Goal: Information Seeking & Learning: Learn about a topic

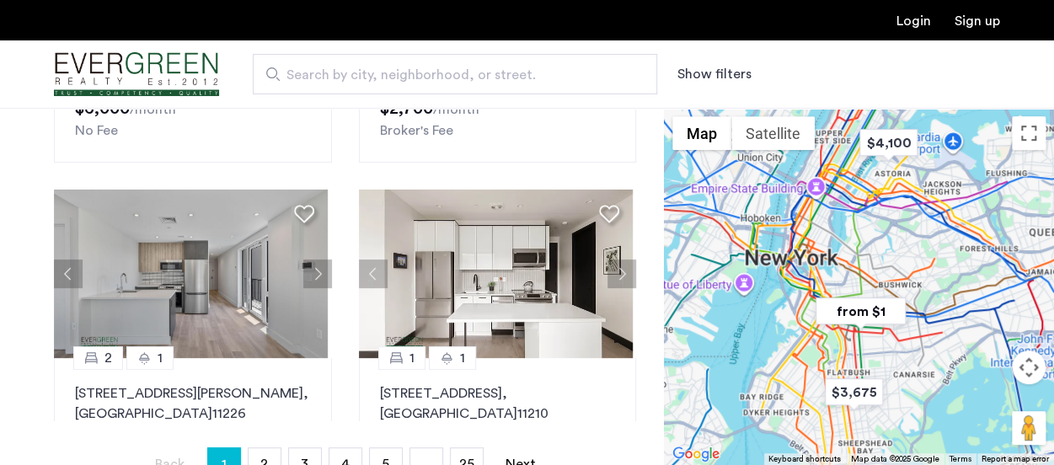
scroll to position [387, 0]
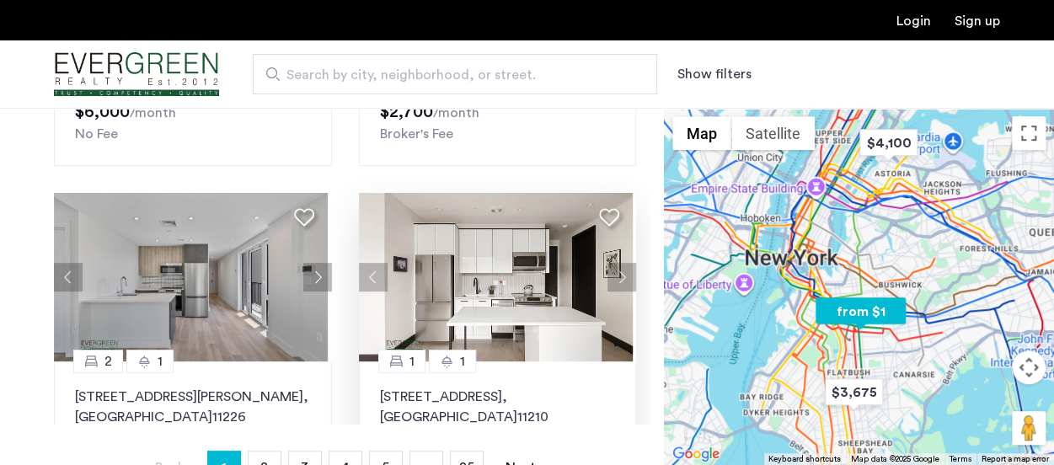
click at [617, 276] on button "Next apartment" at bounding box center [621, 277] width 29 height 29
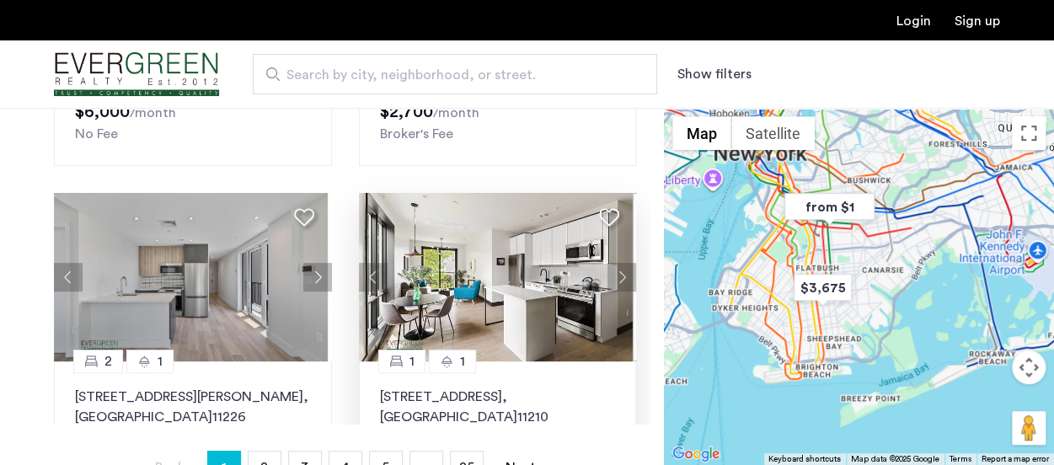
drag, startPoint x: 940, startPoint y: 375, endPoint x: 908, endPoint y: 270, distance: 109.3
click at [908, 270] on div at bounding box center [859, 286] width 390 height 357
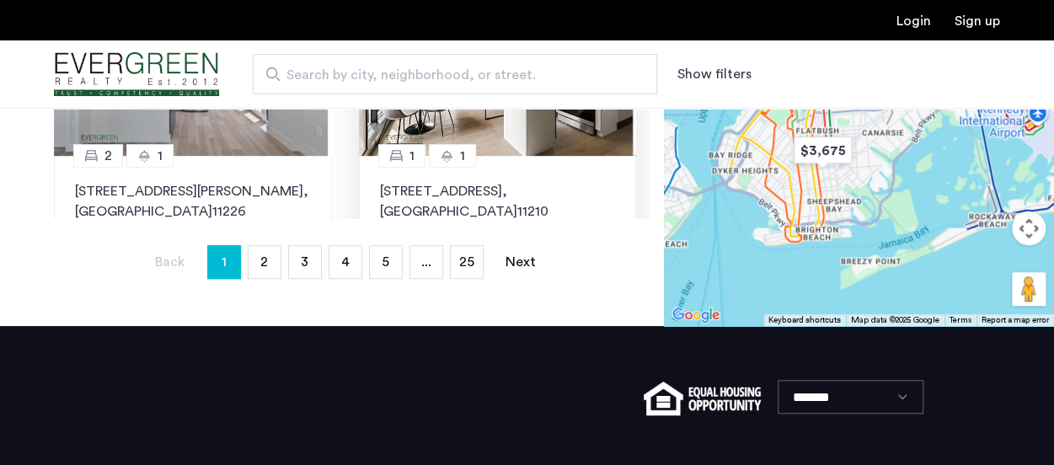
scroll to position [595, 0]
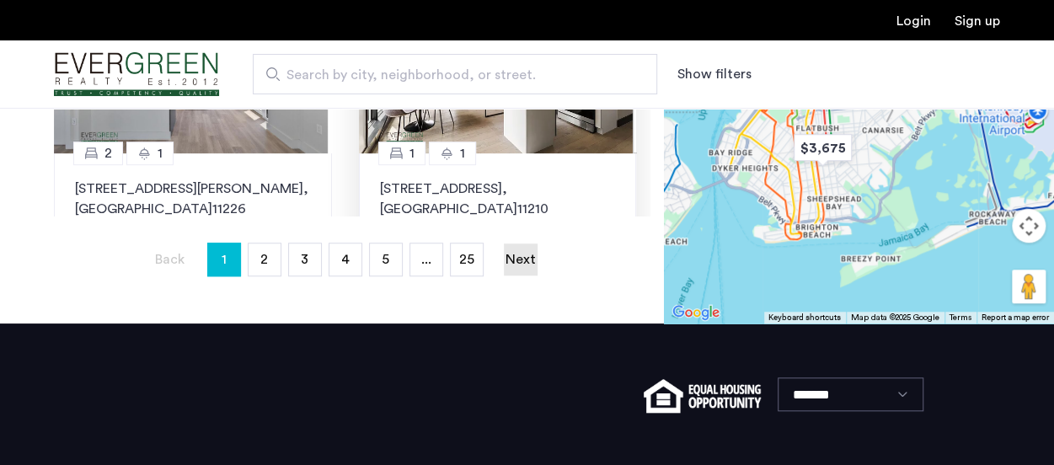
click at [524, 259] on link "Next page" at bounding box center [521, 259] width 34 height 32
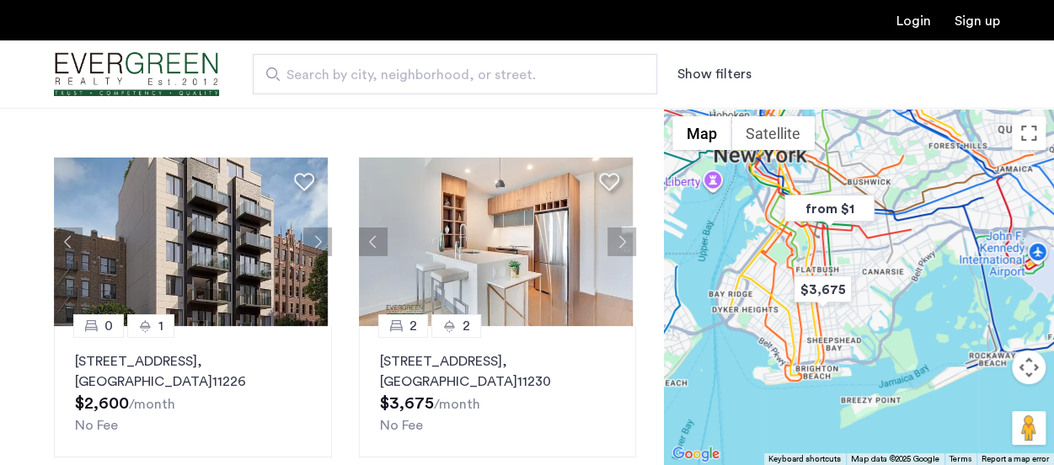
scroll to position [93, 0]
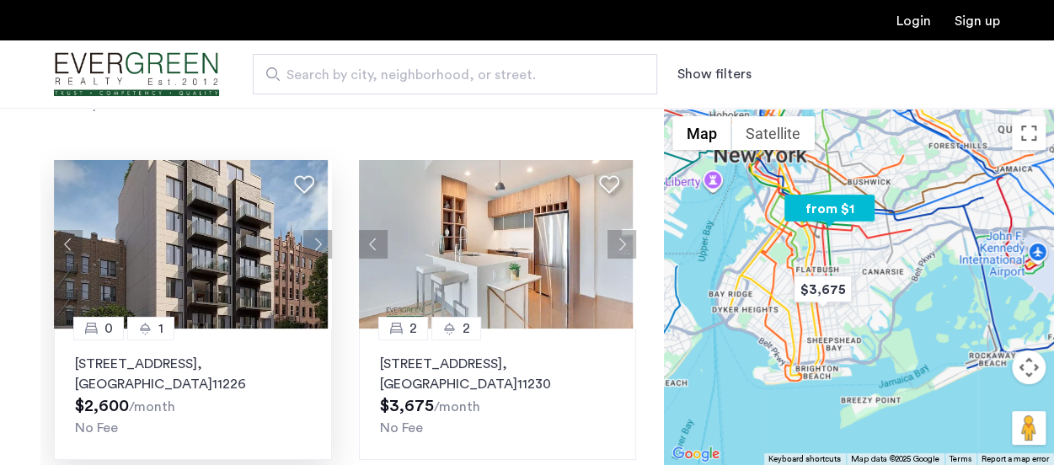
click at [313, 243] on button "Next apartment" at bounding box center [317, 244] width 29 height 29
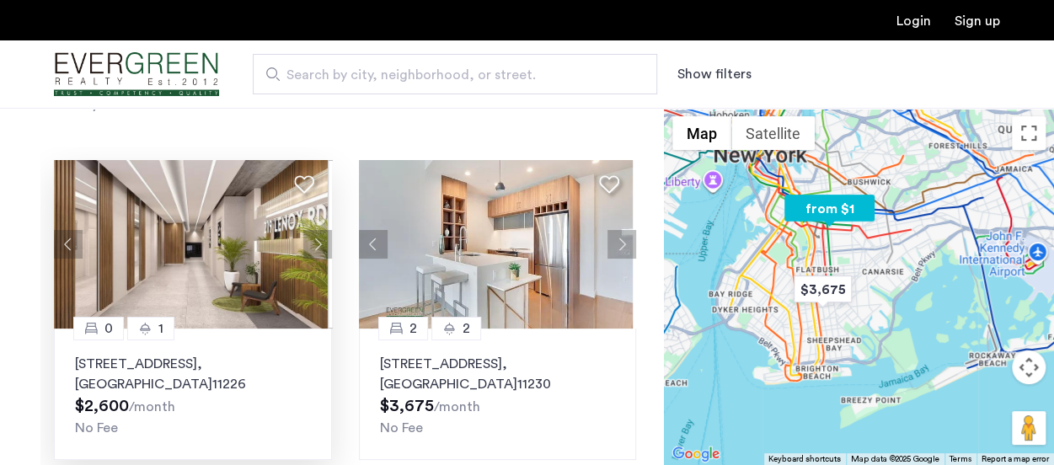
click at [313, 243] on button "Next apartment" at bounding box center [317, 244] width 29 height 29
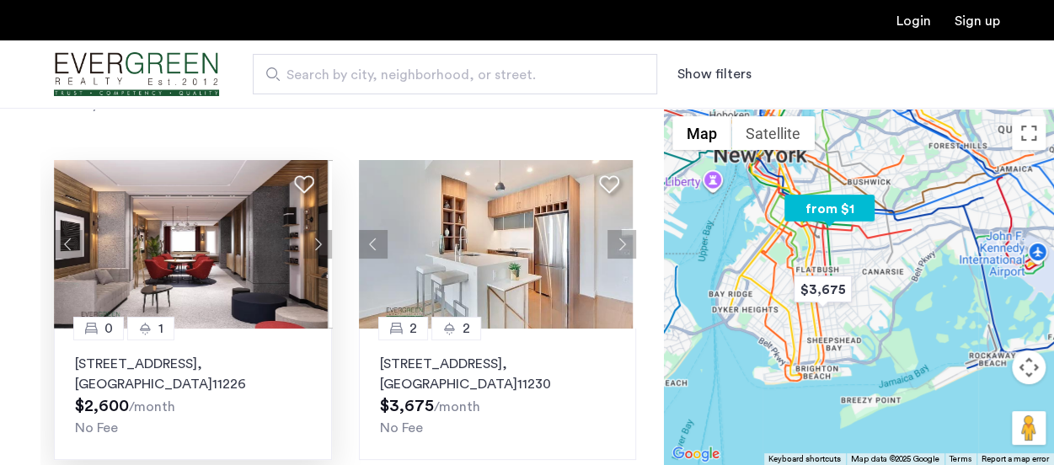
click at [313, 243] on button "Next apartment" at bounding box center [317, 244] width 29 height 29
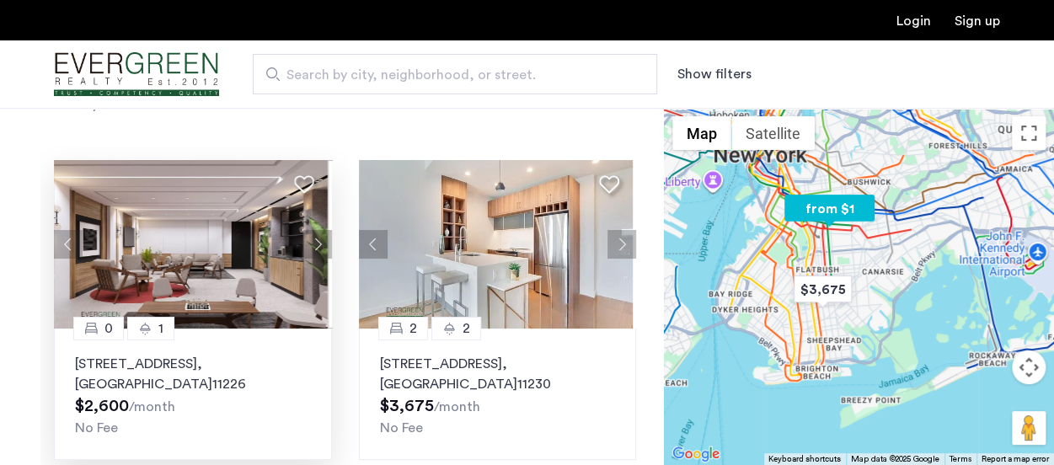
click at [313, 243] on button "Next apartment" at bounding box center [317, 244] width 29 height 29
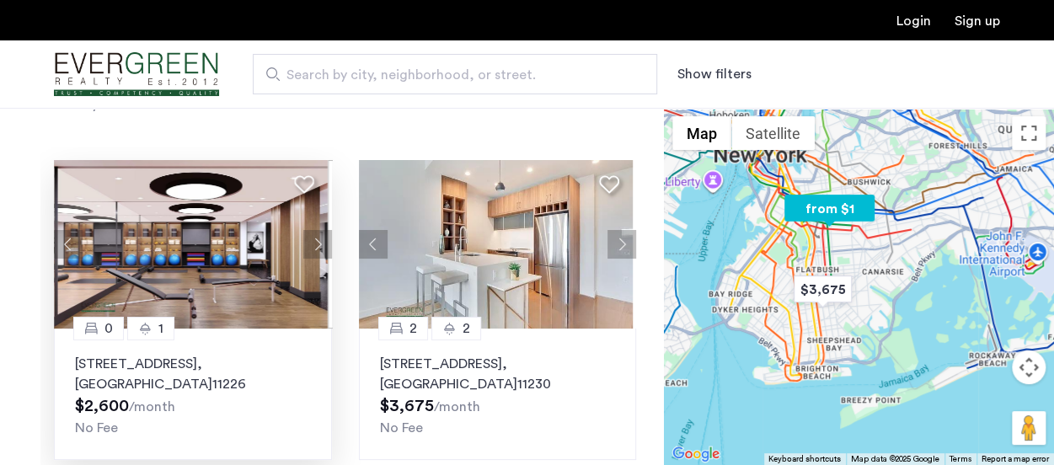
click at [313, 243] on button "Next apartment" at bounding box center [317, 244] width 29 height 29
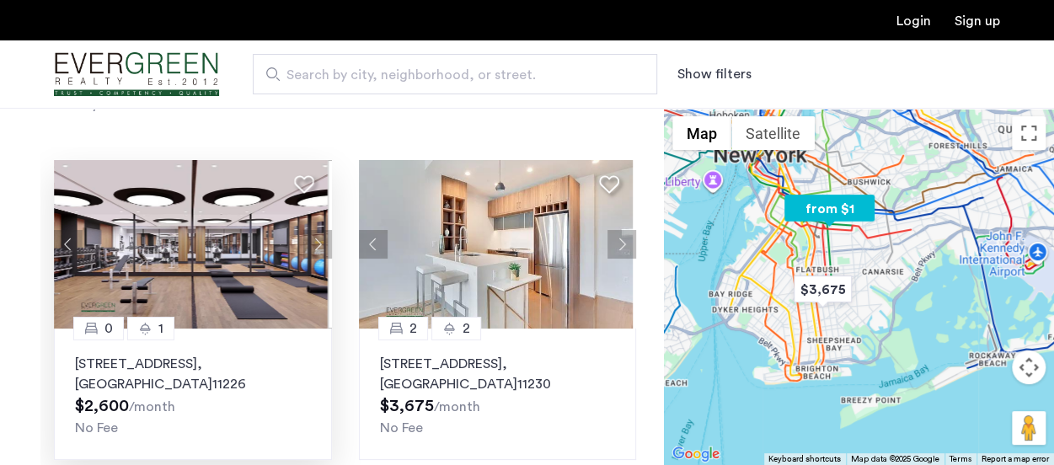
click at [313, 243] on button "Next apartment" at bounding box center [317, 244] width 29 height 29
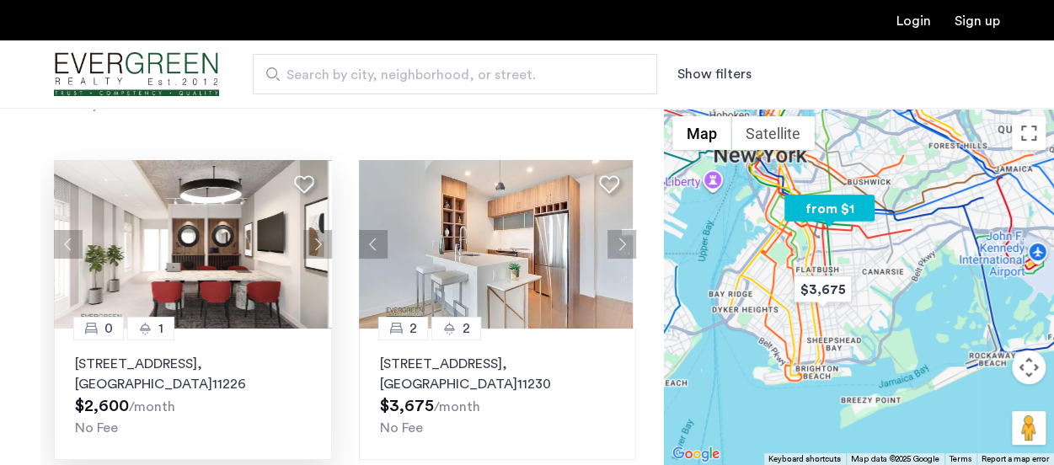
click at [313, 243] on button "Next apartment" at bounding box center [317, 244] width 29 height 29
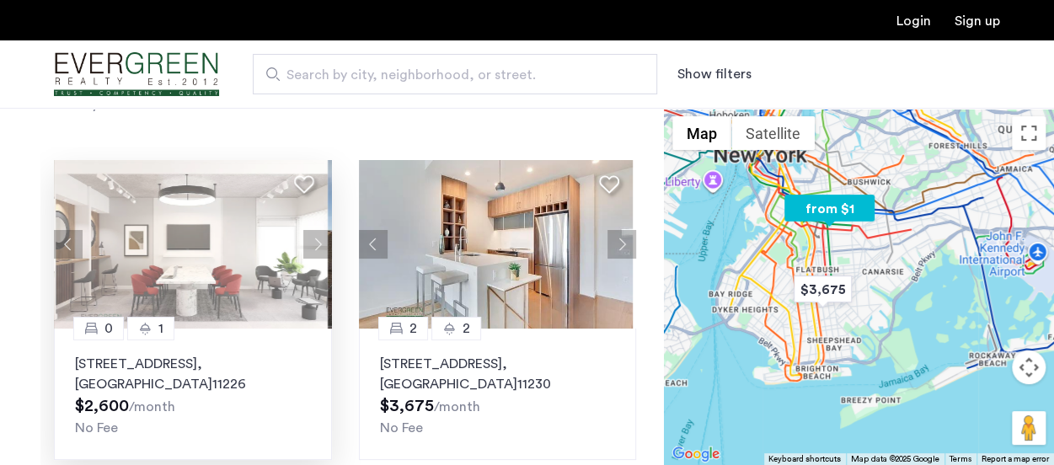
click at [313, 243] on button "Next apartment" at bounding box center [317, 244] width 29 height 29
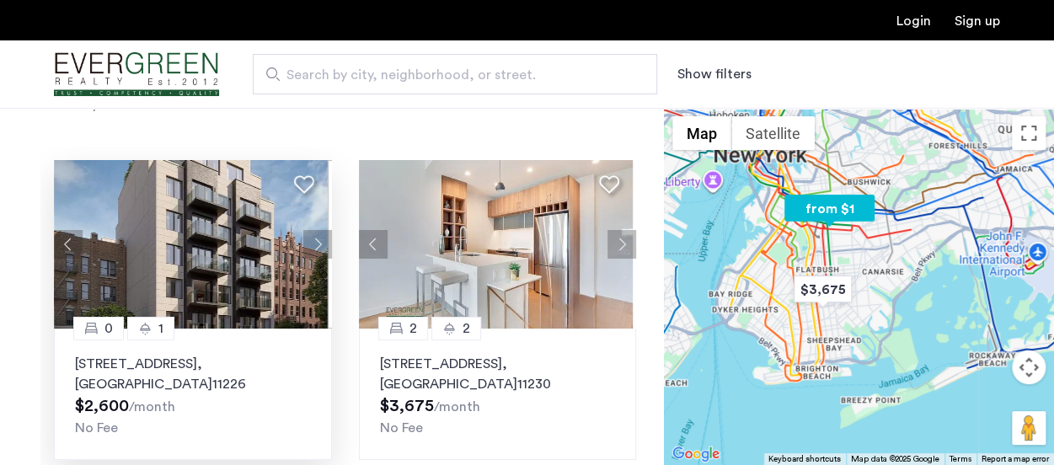
click at [313, 243] on button "Next apartment" at bounding box center [317, 244] width 29 height 29
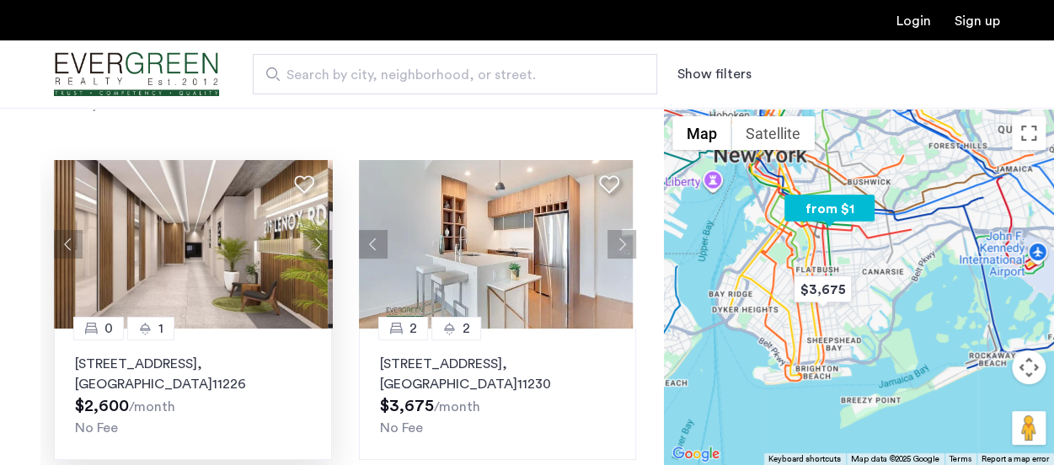
click at [217, 250] on img at bounding box center [191, 244] width 274 height 169
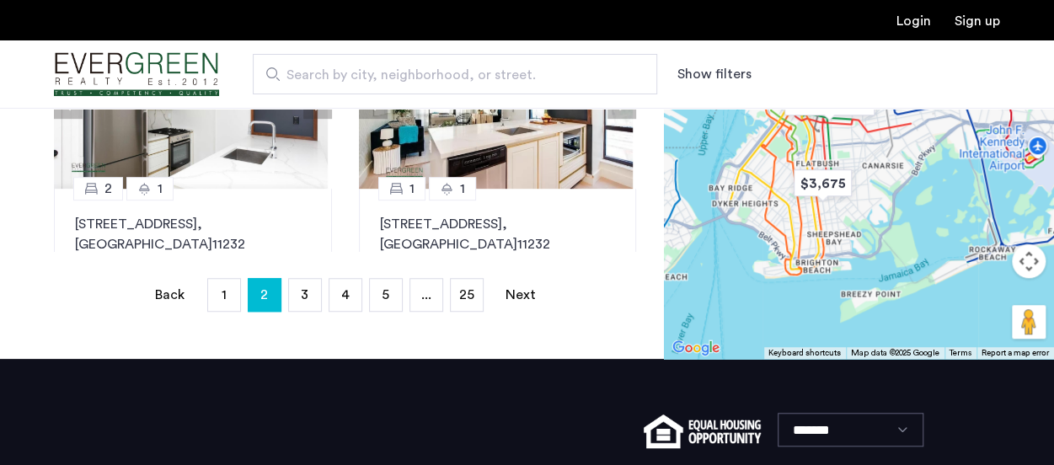
scroll to position [561, 0]
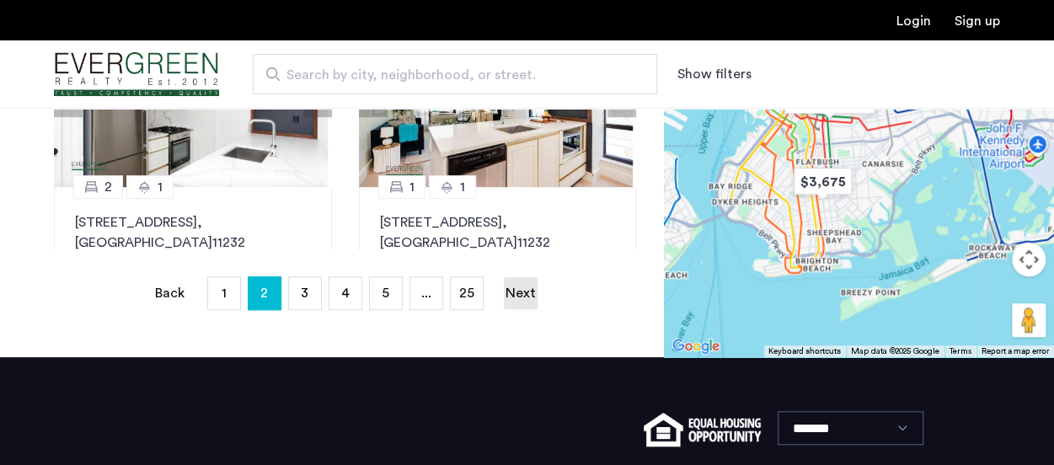
click at [527, 281] on link "Next page" at bounding box center [521, 293] width 34 height 32
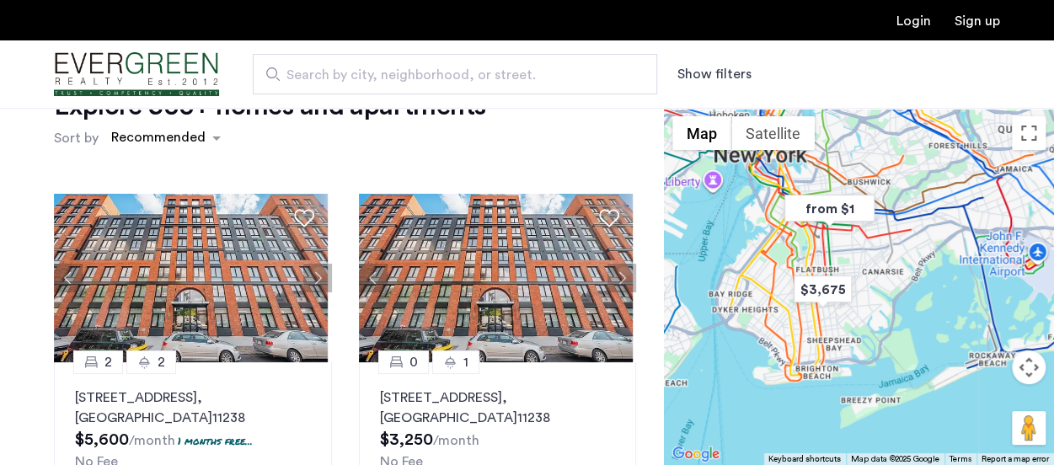
scroll to position [0, 0]
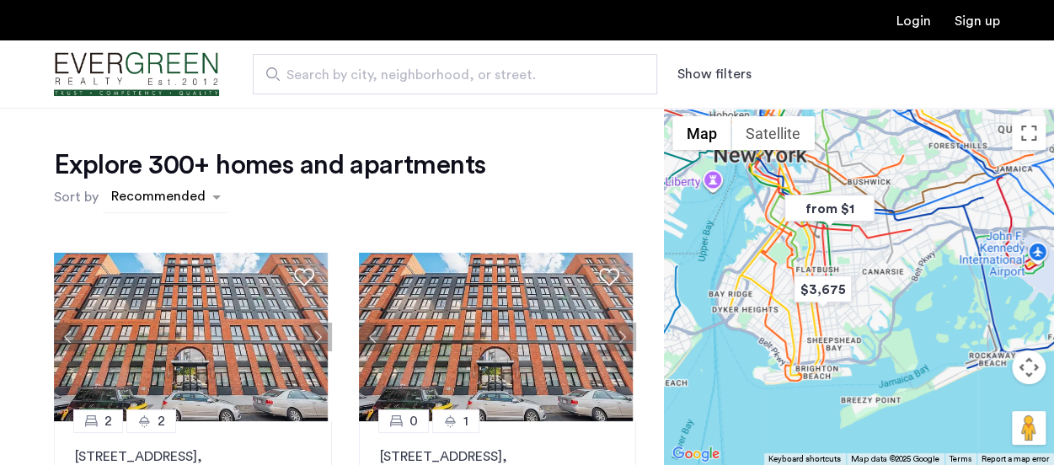
click at [142, 203] on div "sort-apartment" at bounding box center [158, 199] width 99 height 23
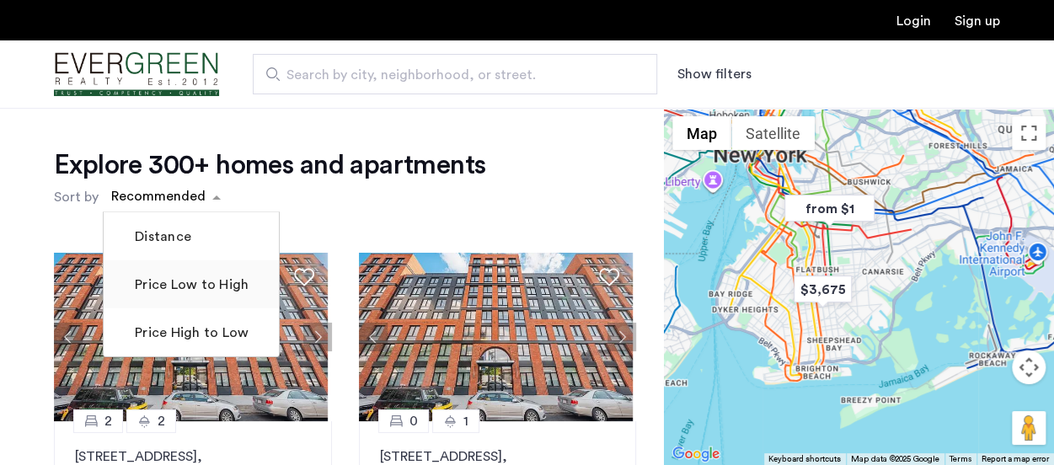
click at [156, 275] on label "Price Low to High" at bounding box center [189, 285] width 117 height 20
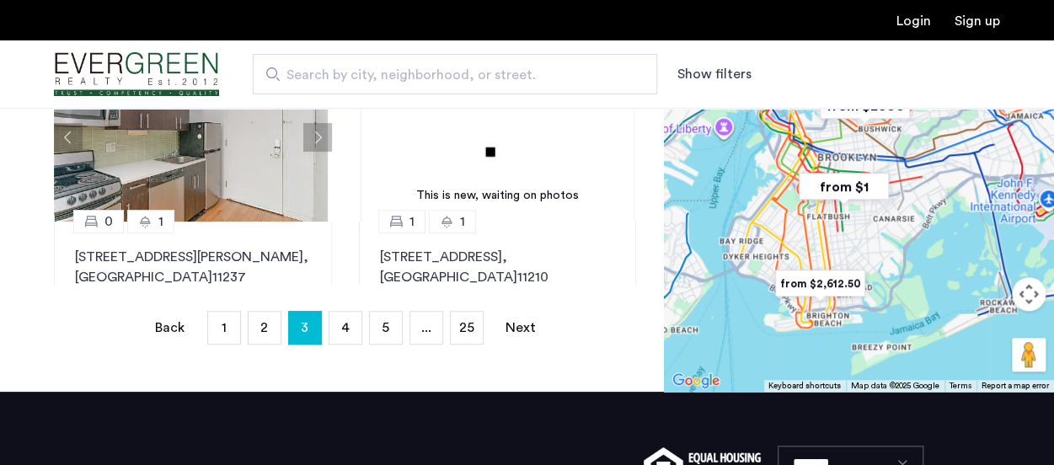
scroll to position [530, 0]
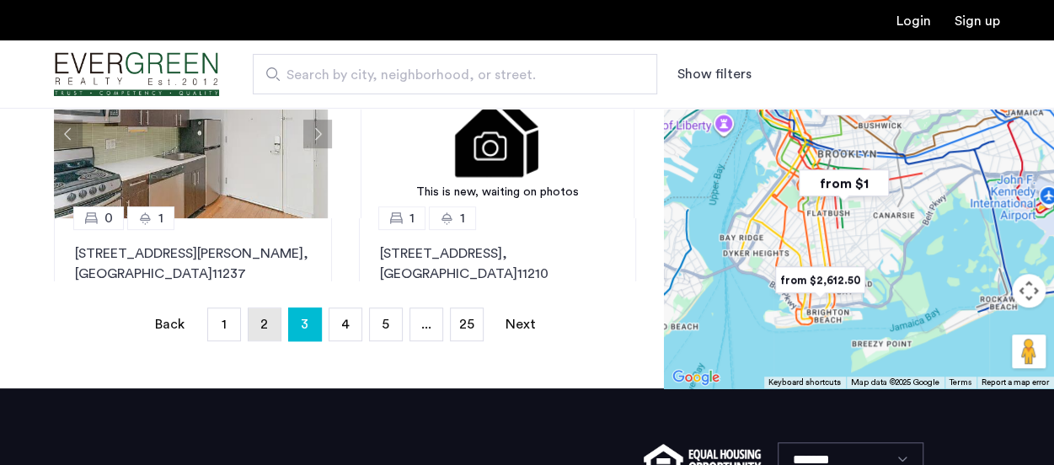
click at [268, 334] on link "page 2" at bounding box center [265, 324] width 32 height 32
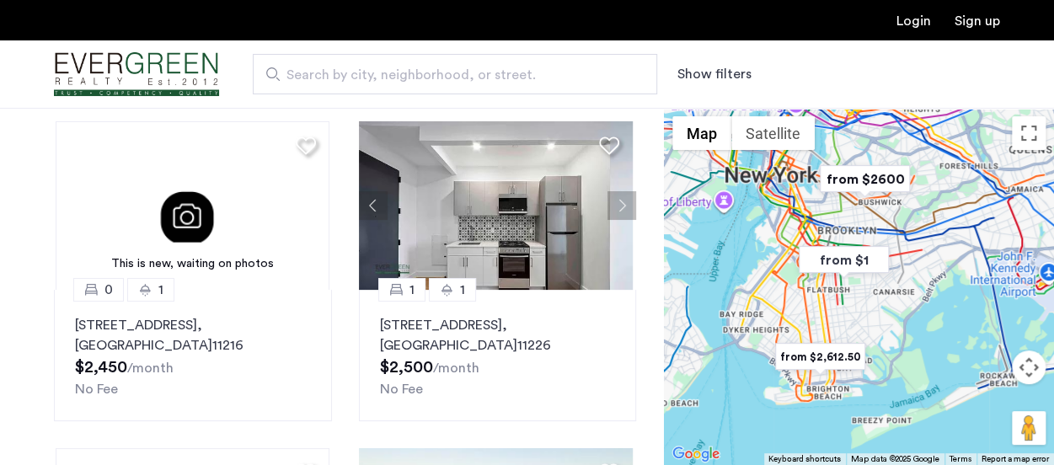
scroll to position [126, 0]
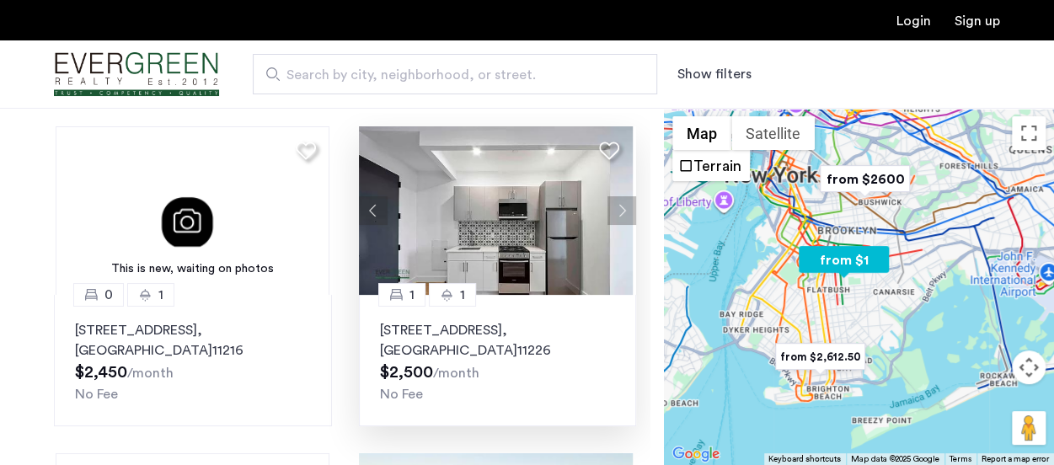
click at [511, 222] on img at bounding box center [496, 210] width 274 height 169
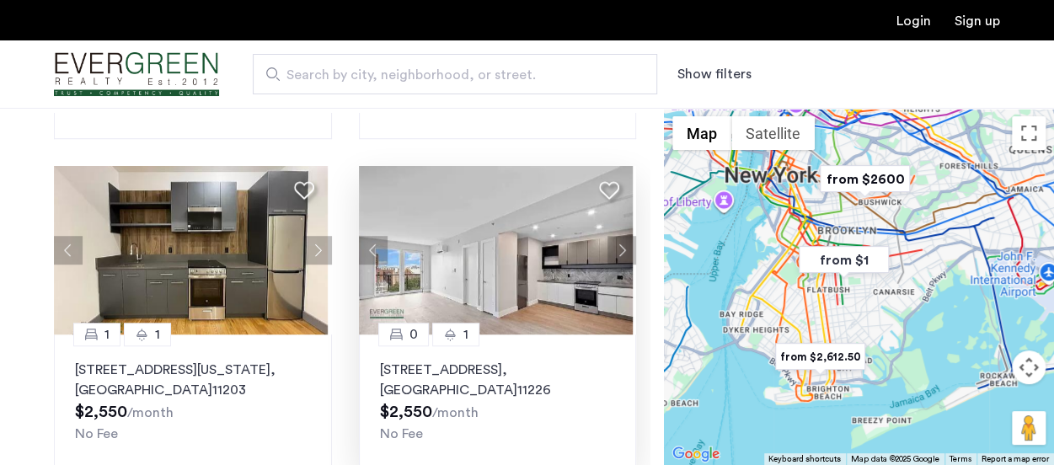
scroll to position [612, 0]
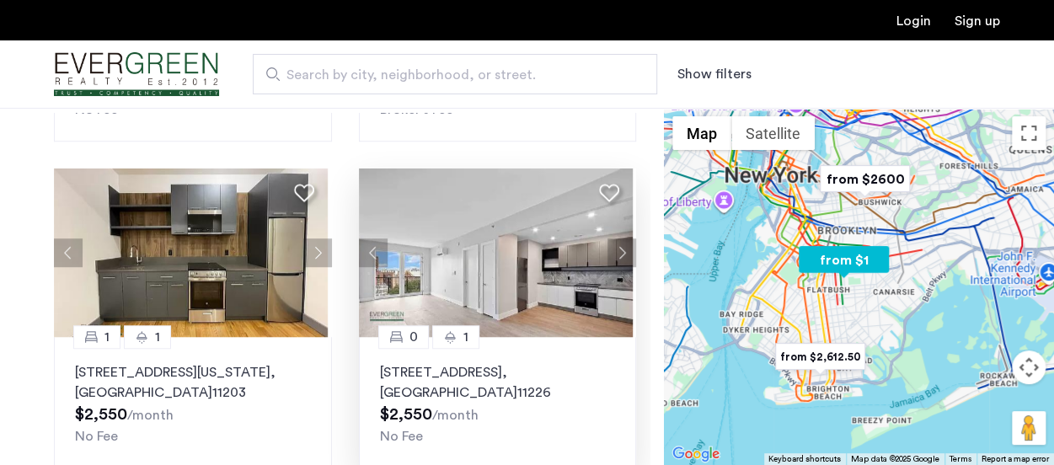
click at [516, 290] on img at bounding box center [496, 253] width 274 height 169
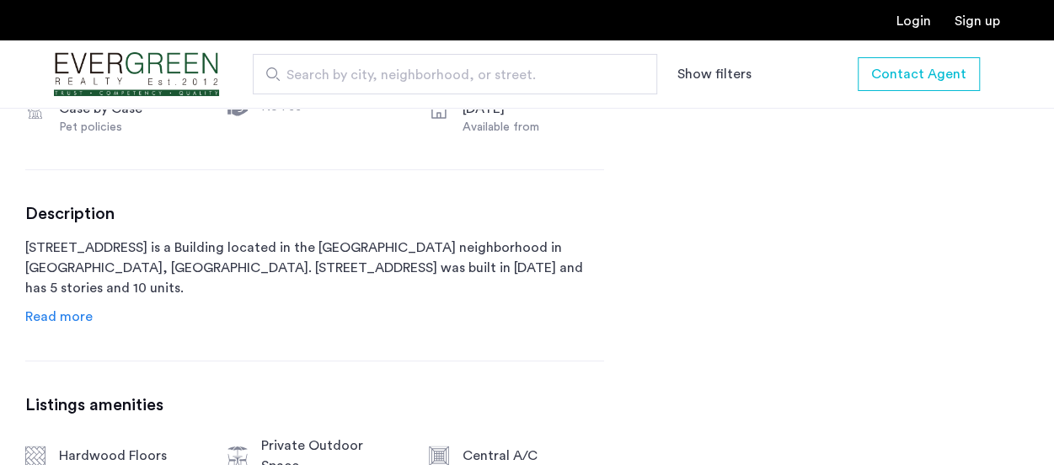
scroll to position [860, 0]
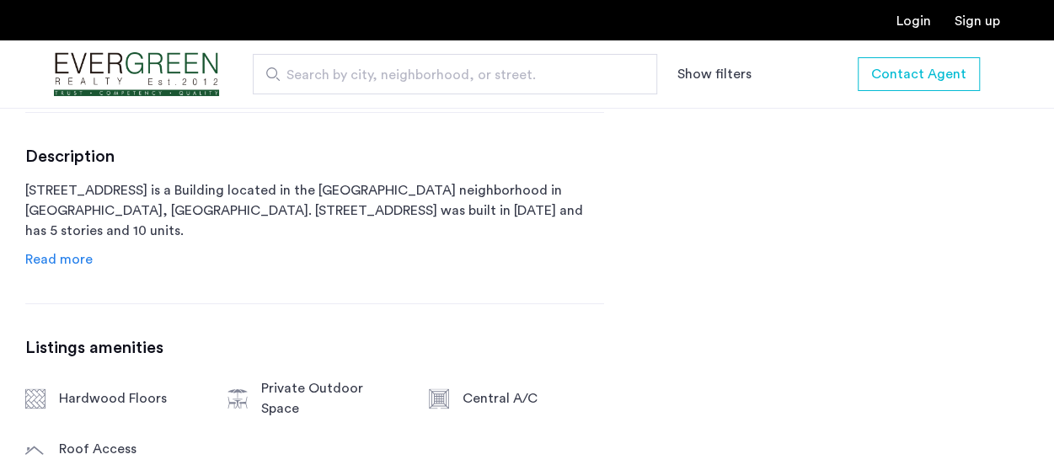
click at [78, 260] on span "Read more" at bounding box center [58, 259] width 67 height 13
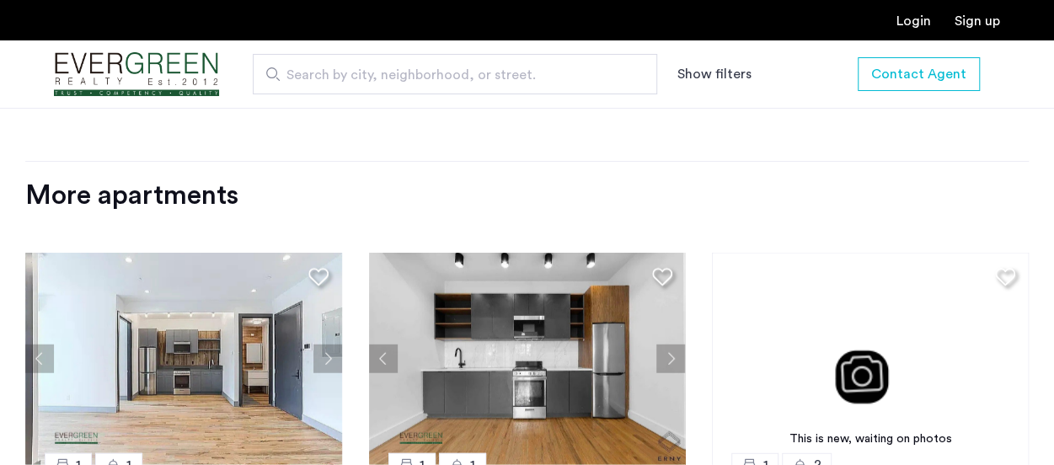
scroll to position [2139, 0]
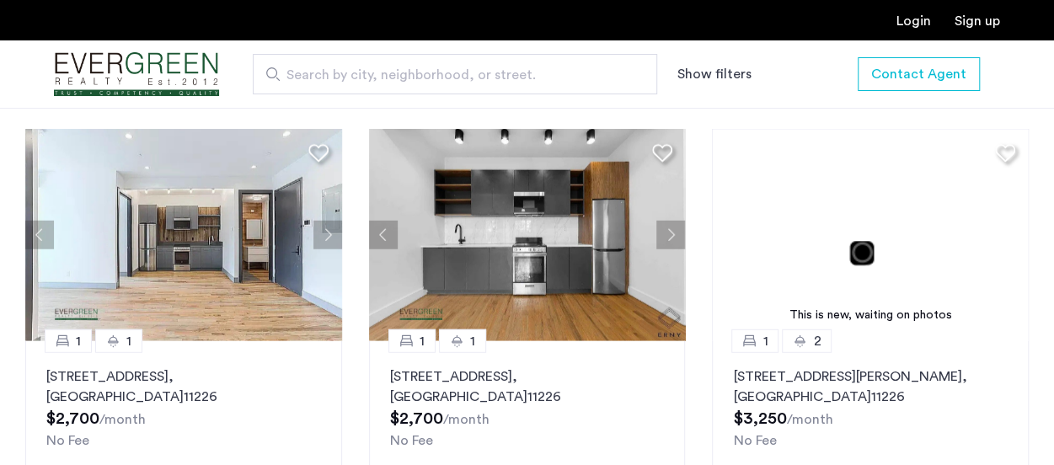
click at [180, 247] on img at bounding box center [183, 235] width 317 height 212
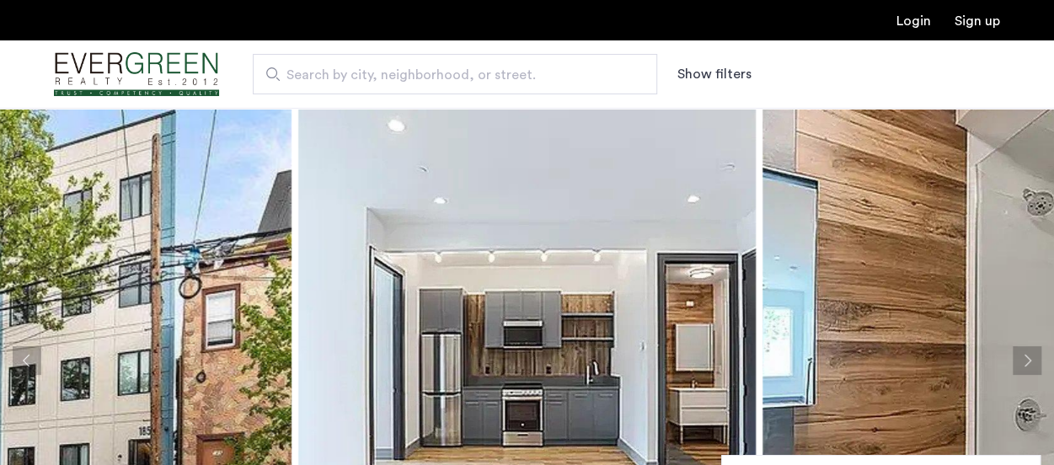
click at [1017, 365] on button "Next apartment" at bounding box center [1027, 360] width 29 height 29
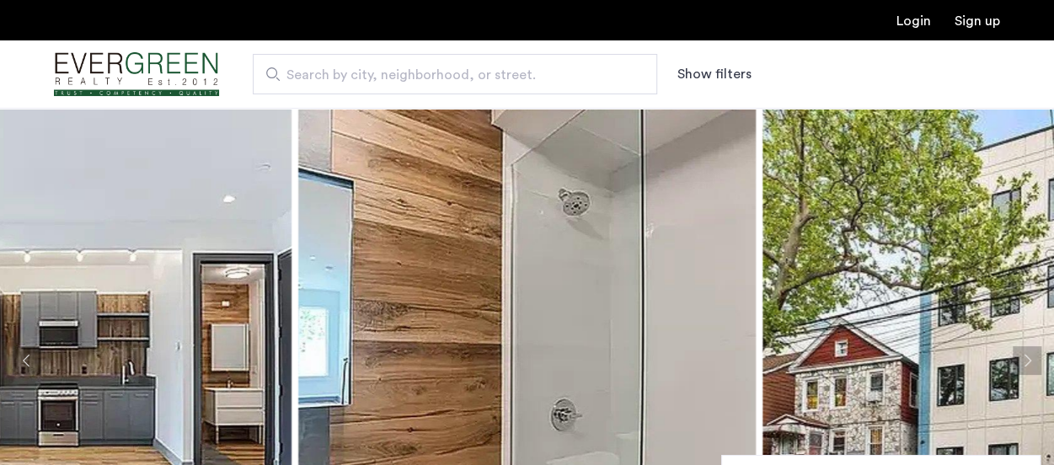
click at [1017, 365] on button "Next apartment" at bounding box center [1027, 360] width 29 height 29
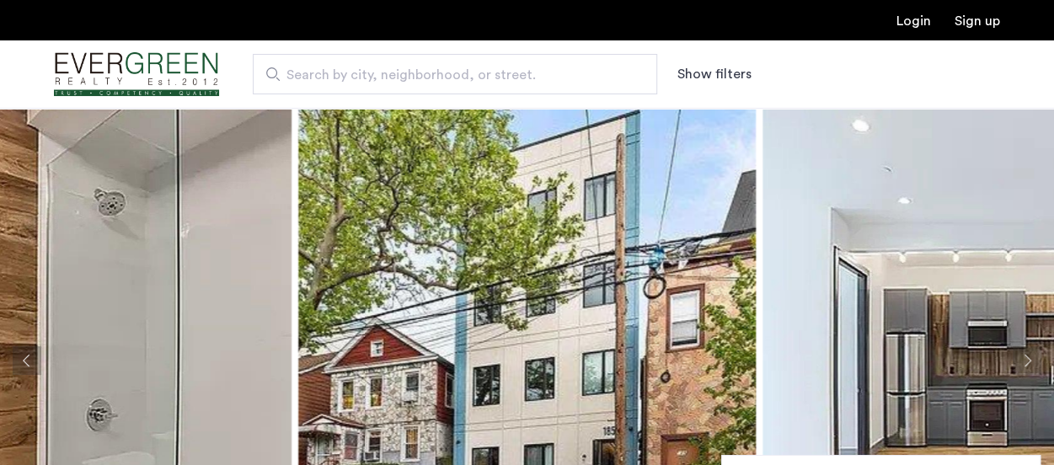
click at [1017, 365] on button "Next apartment" at bounding box center [1027, 360] width 29 height 29
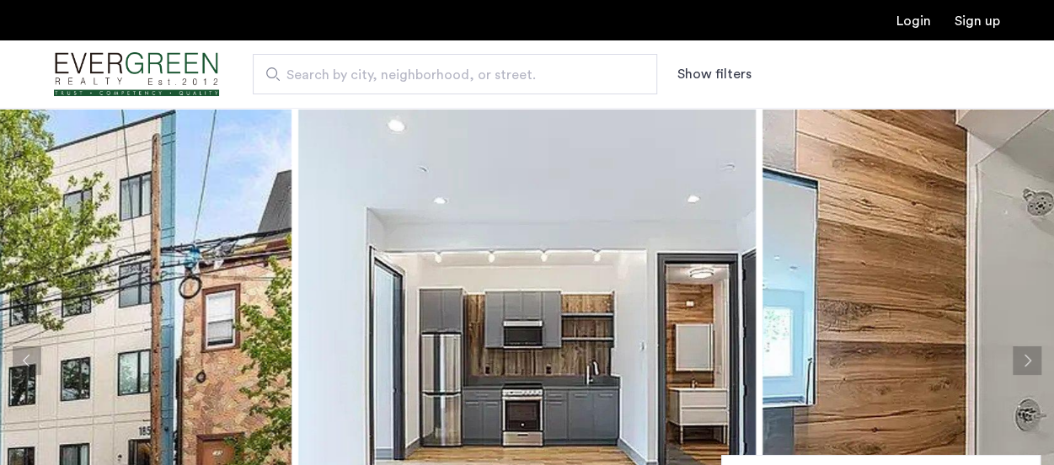
click at [1017, 365] on button "Next apartment" at bounding box center [1027, 360] width 29 height 29
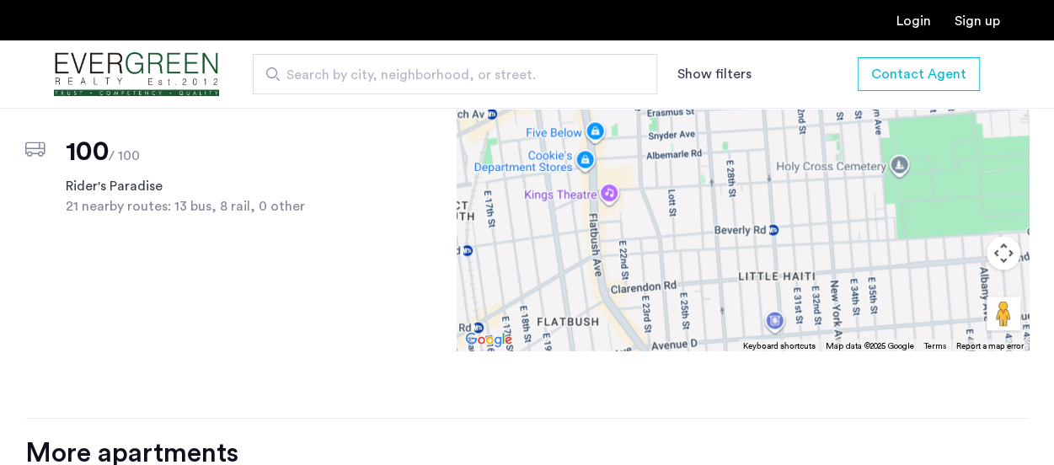
scroll to position [1241, 0]
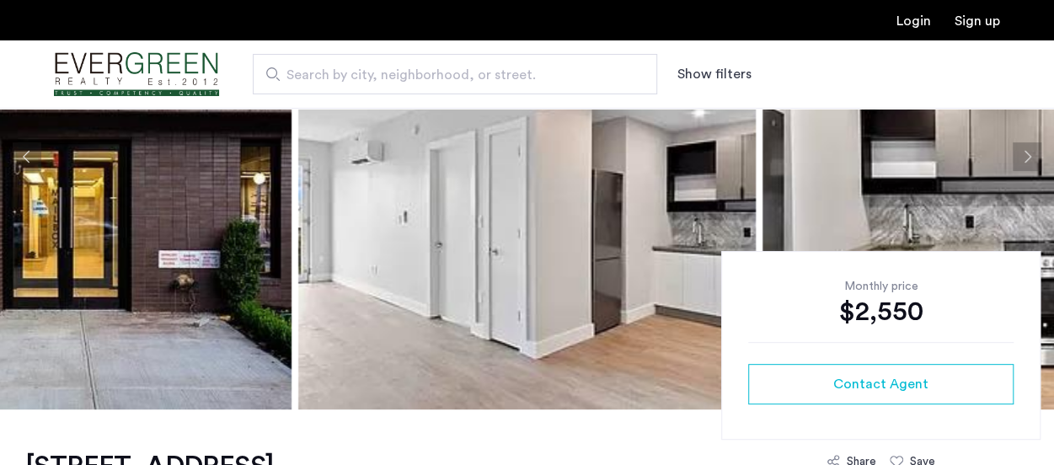
scroll to position [168, 0]
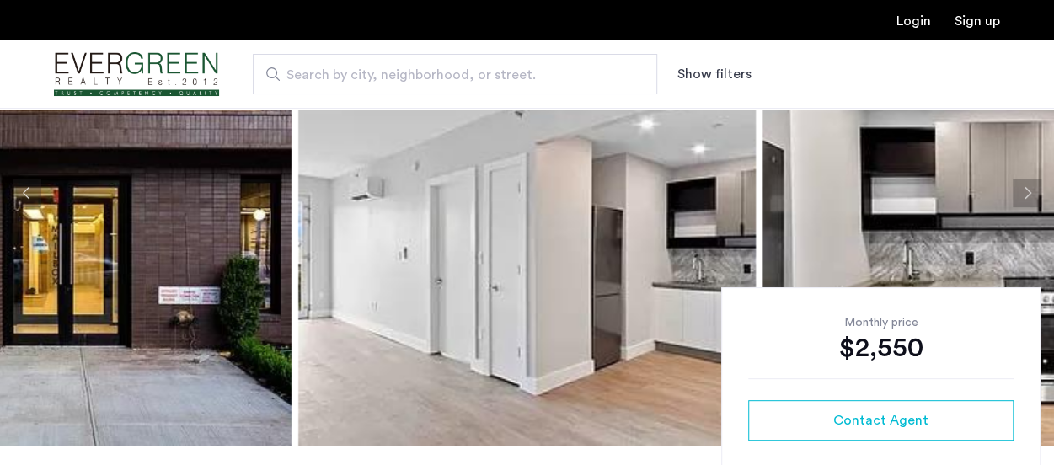
click at [1030, 186] on button "Next apartment" at bounding box center [1027, 193] width 29 height 29
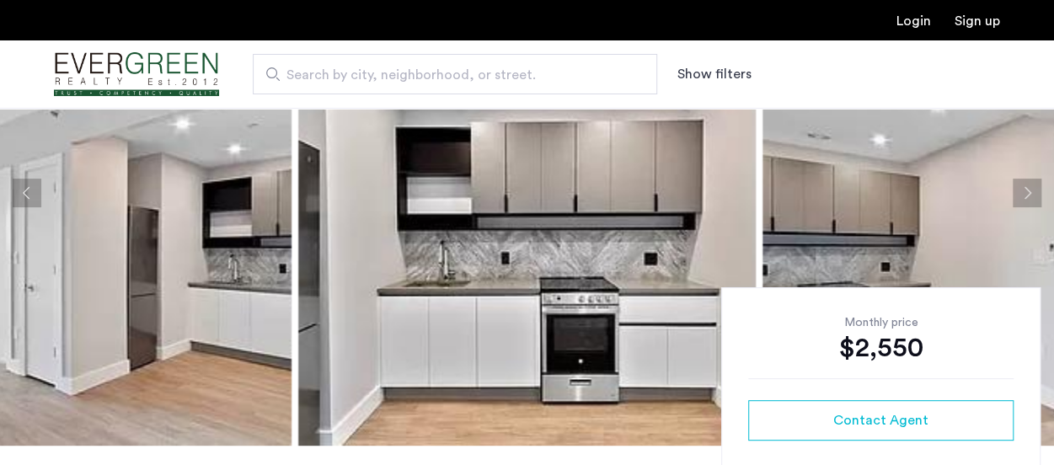
click at [1030, 186] on button "Next apartment" at bounding box center [1027, 193] width 29 height 29
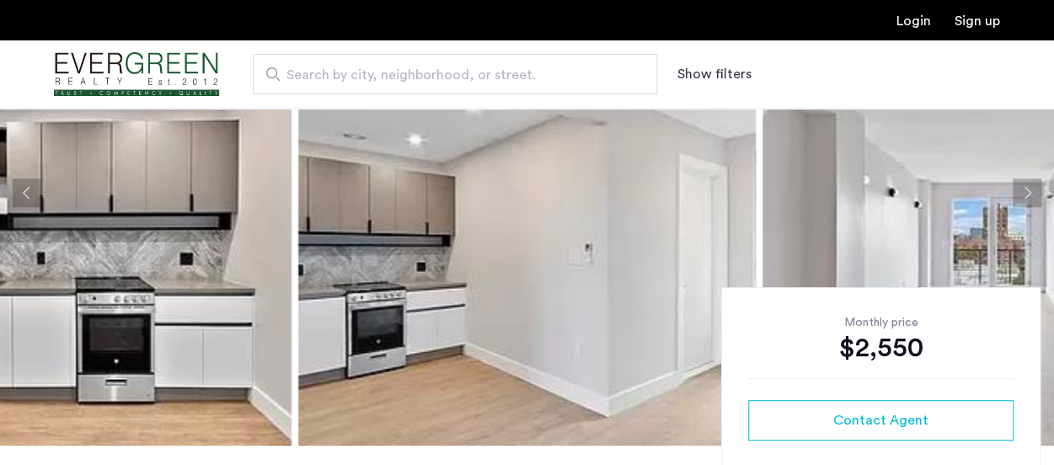
click at [1030, 186] on button "Next apartment" at bounding box center [1027, 193] width 29 height 29
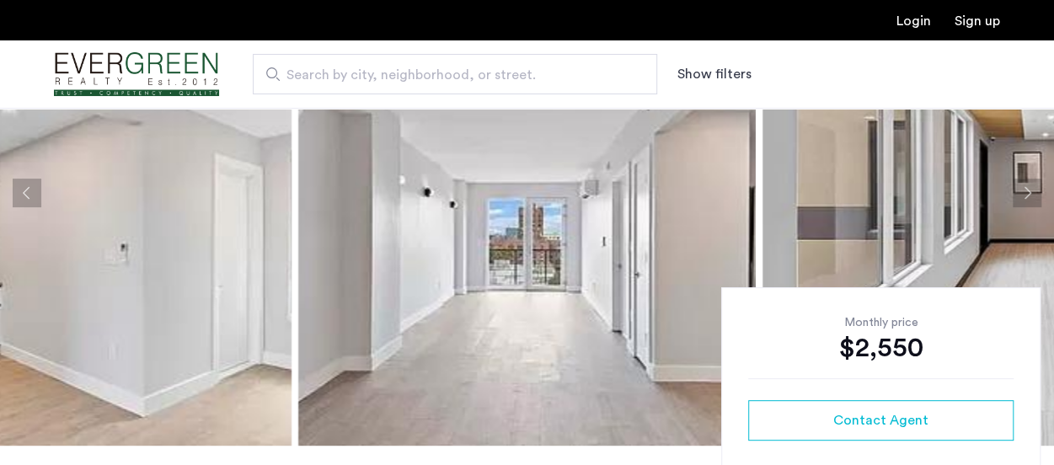
click at [1030, 186] on button "Next apartment" at bounding box center [1027, 193] width 29 height 29
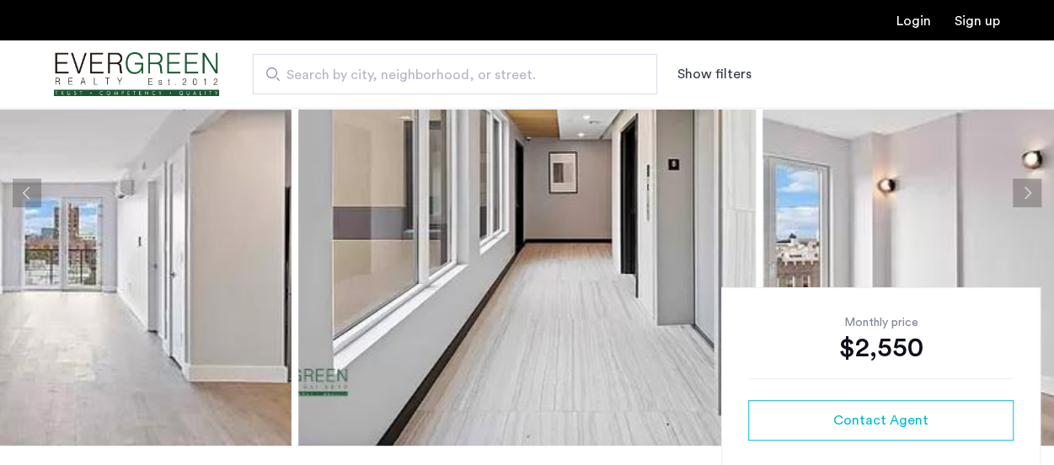
click at [1030, 186] on button "Next apartment" at bounding box center [1027, 193] width 29 height 29
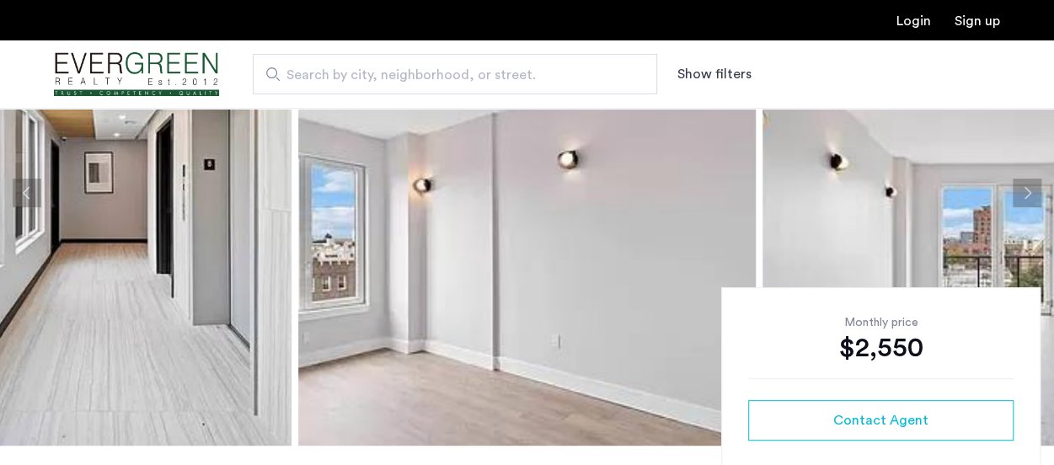
click at [1030, 186] on button "Next apartment" at bounding box center [1027, 193] width 29 height 29
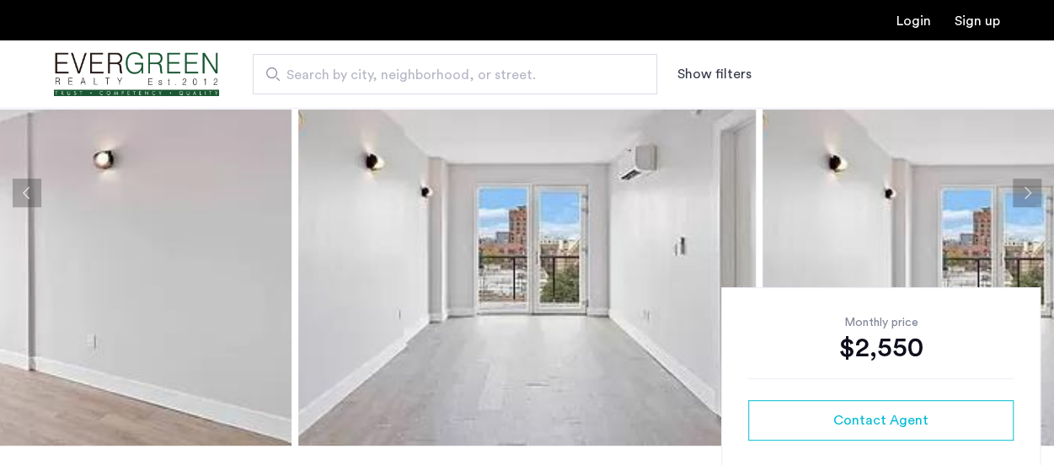
click at [1030, 186] on button "Next apartment" at bounding box center [1027, 193] width 29 height 29
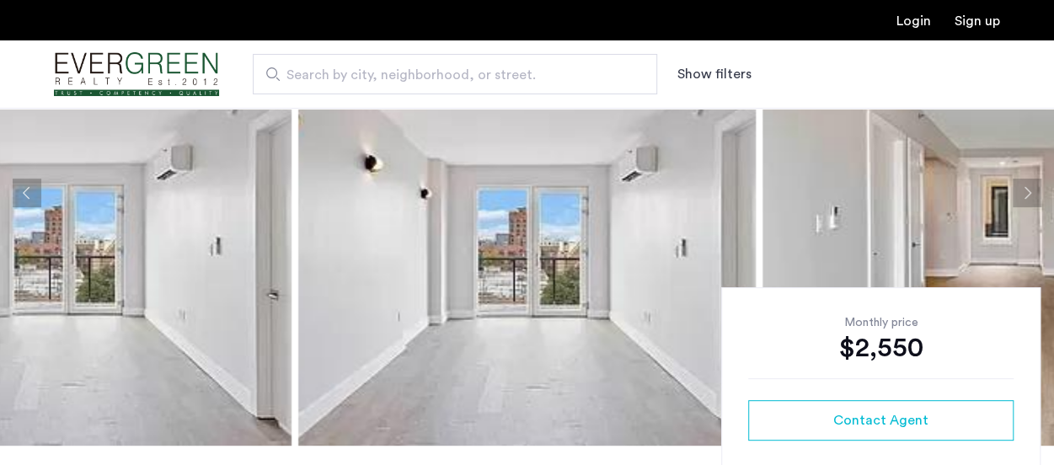
click at [1030, 186] on button "Next apartment" at bounding box center [1027, 193] width 29 height 29
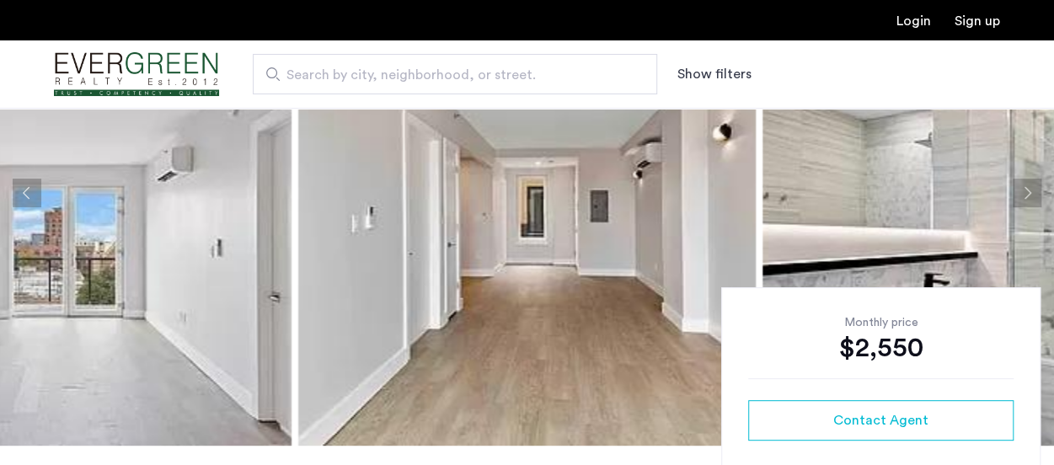
click at [1030, 186] on button "Next apartment" at bounding box center [1027, 193] width 29 height 29
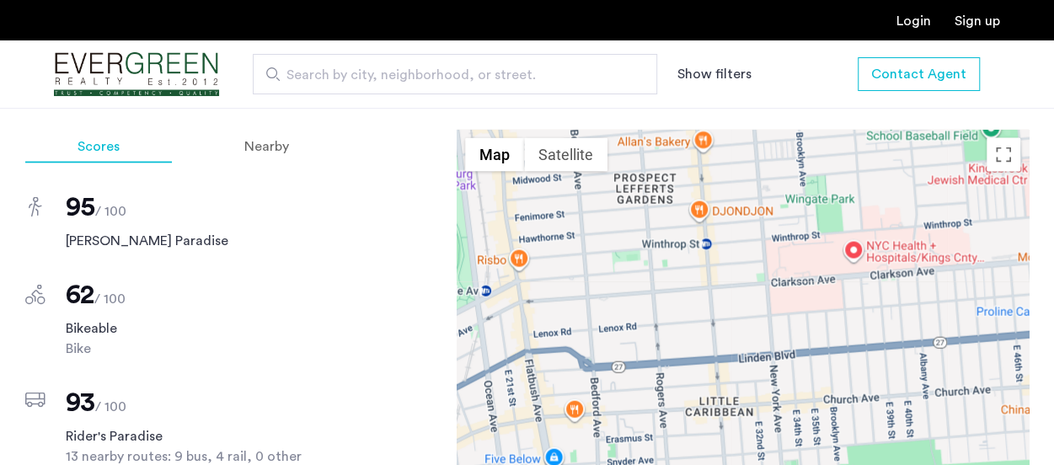
scroll to position [1716, 0]
